Goal: Find specific page/section: Find specific page/section

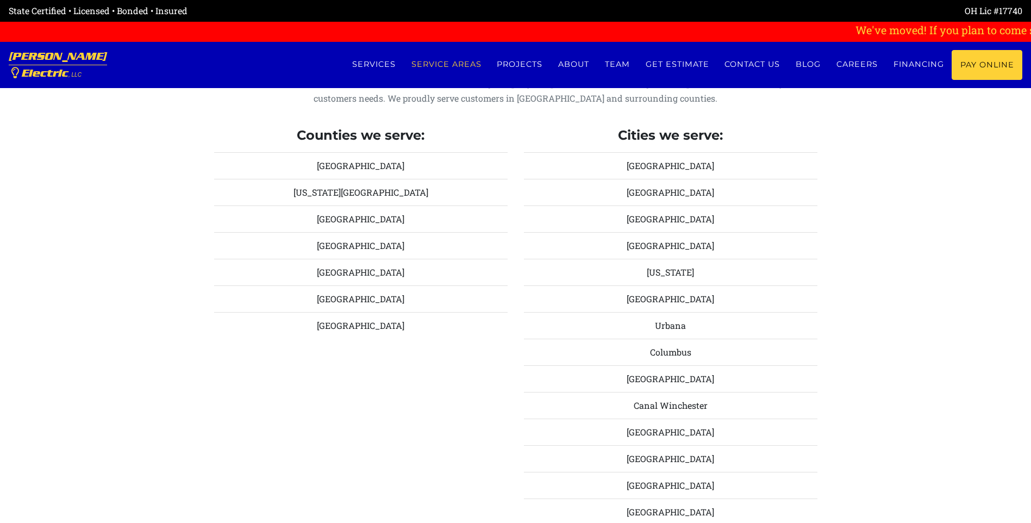
scroll to position [1250, 0]
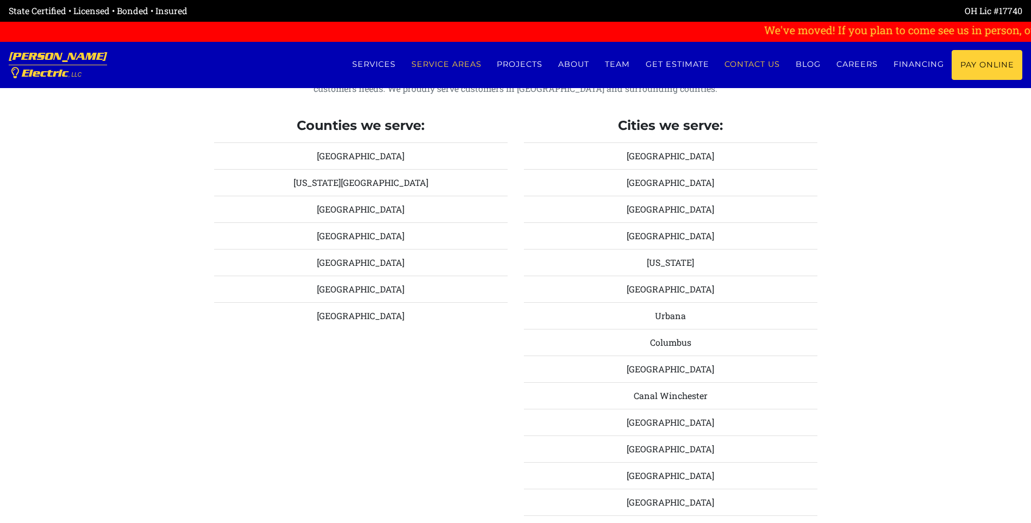
click at [746, 66] on link "Contact us" at bounding box center [752, 64] width 71 height 29
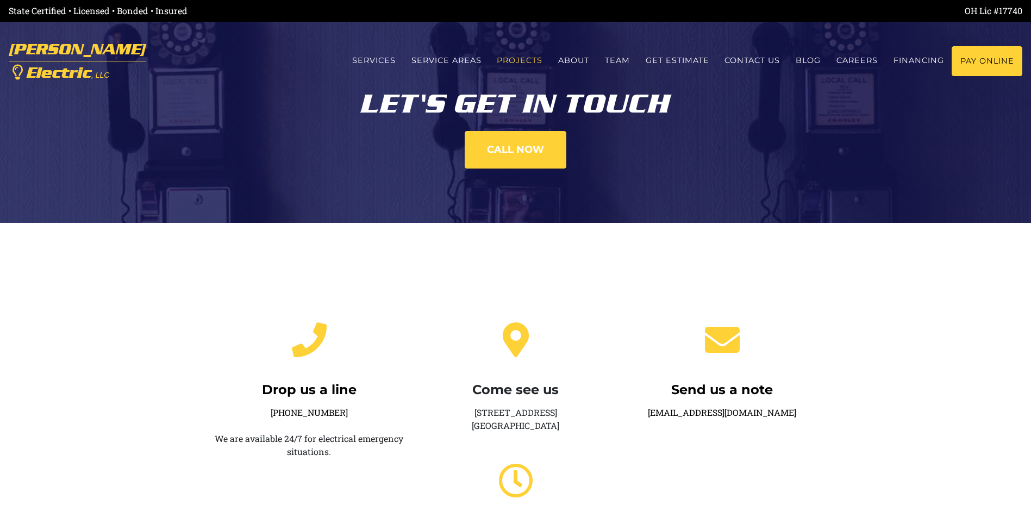
click at [530, 57] on link "Projects" at bounding box center [519, 60] width 61 height 29
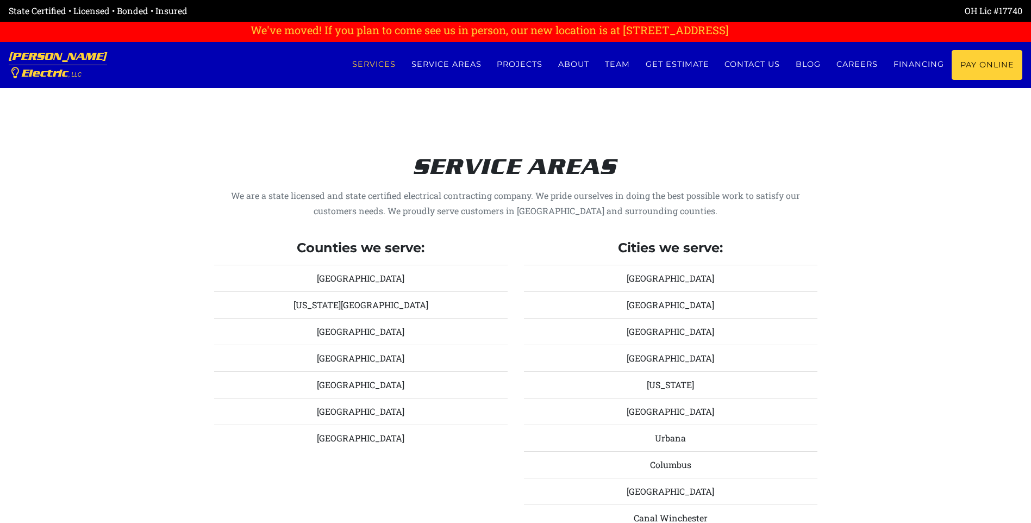
scroll to position [1094, 0]
